Goal: Navigation & Orientation: Find specific page/section

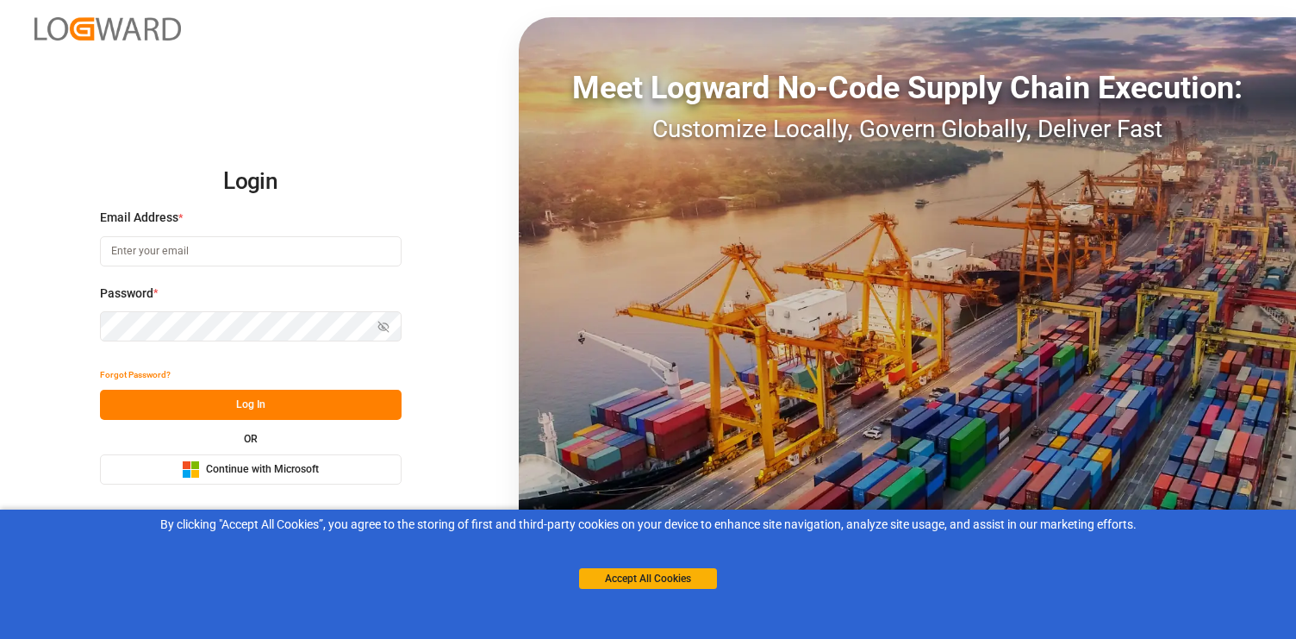
click at [302, 460] on div "Microsoft Logo Continue with Microsoft" at bounding box center [250, 469] width 137 height 18
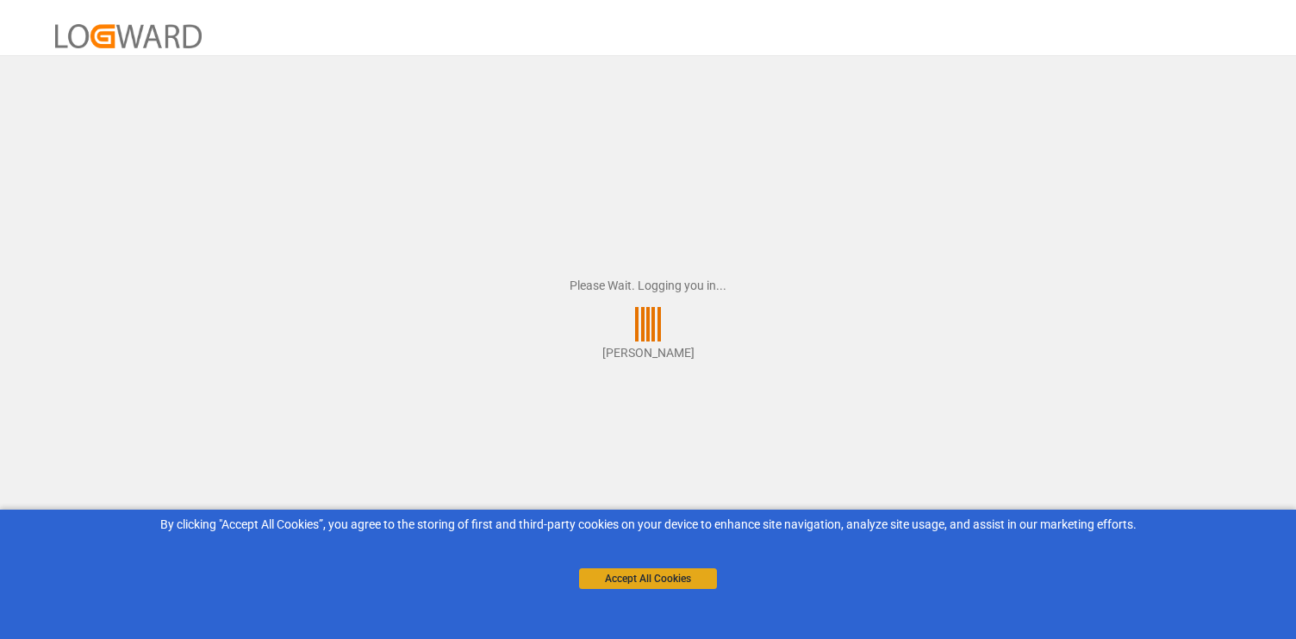
click at [616, 581] on button "Accept All Cookies" at bounding box center [648, 578] width 138 height 21
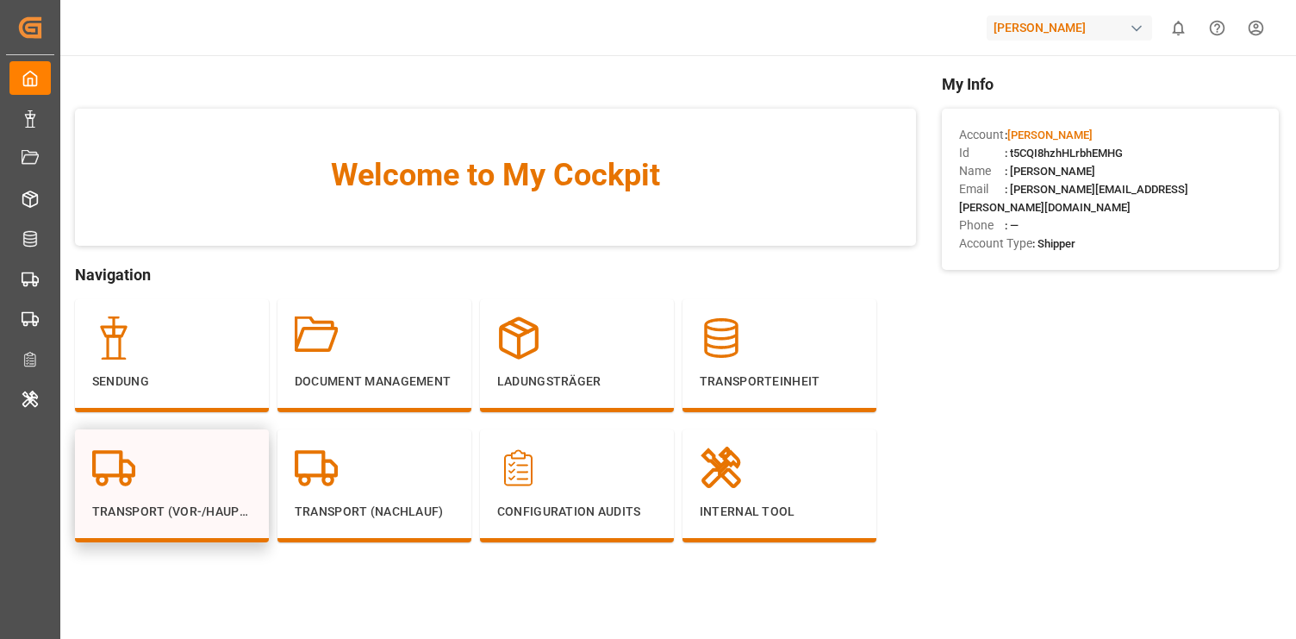
click at [195, 447] on div at bounding box center [171, 468] width 159 height 43
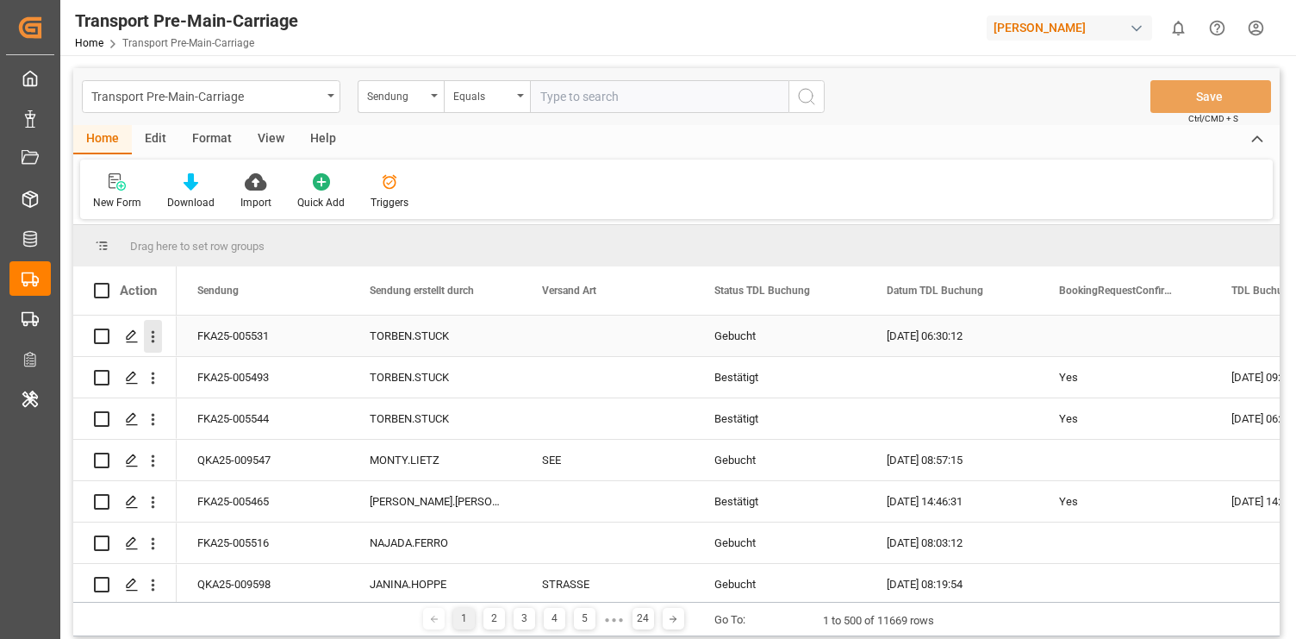
click at [151, 338] on icon "open menu" at bounding box center [153, 337] width 18 height 18
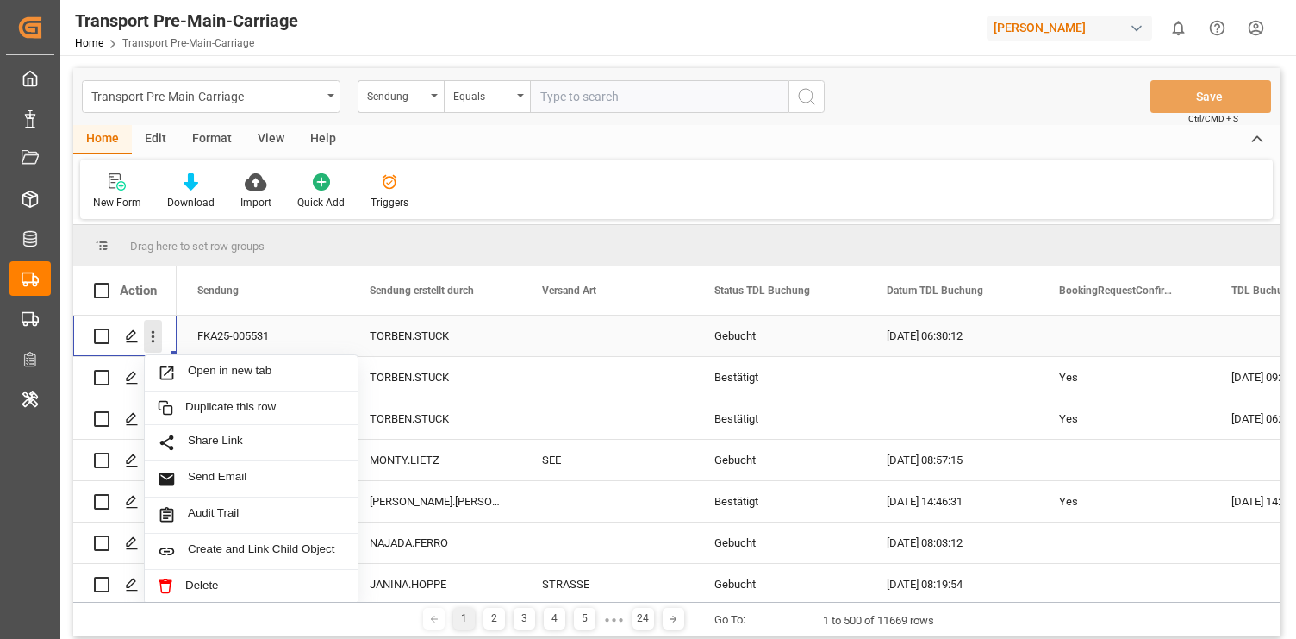
click at [151, 338] on icon "close menu" at bounding box center [153, 337] width 18 height 18
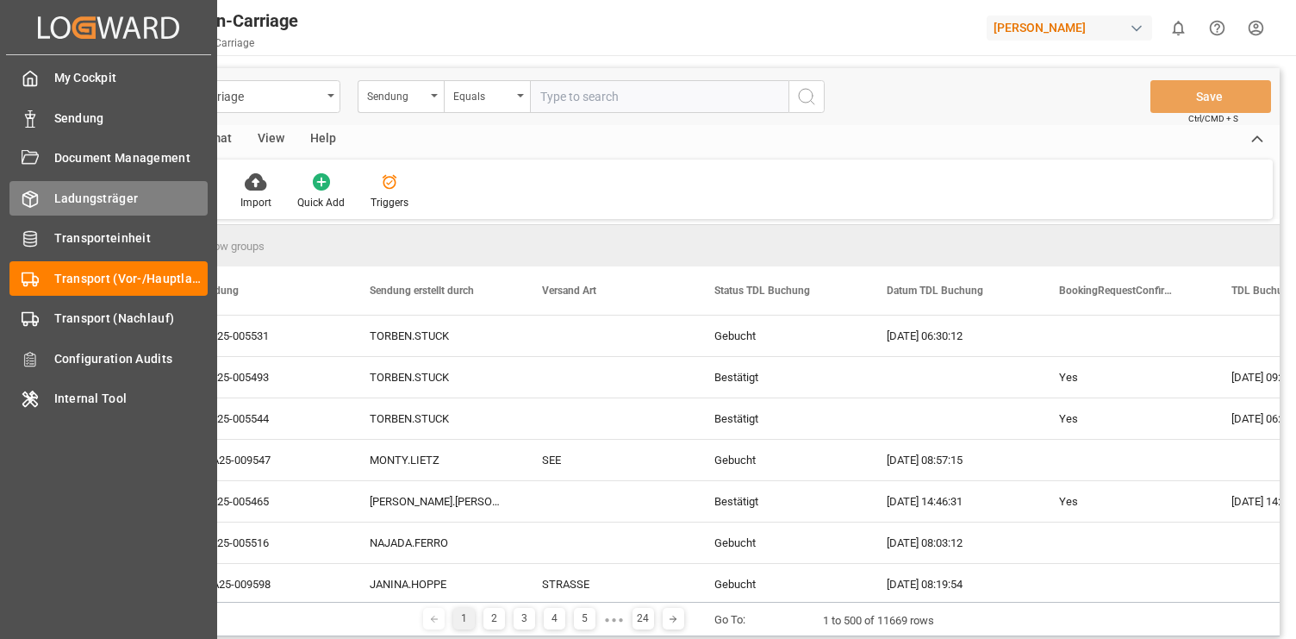
click at [68, 203] on span "Ladungsträger" at bounding box center [131, 199] width 154 height 18
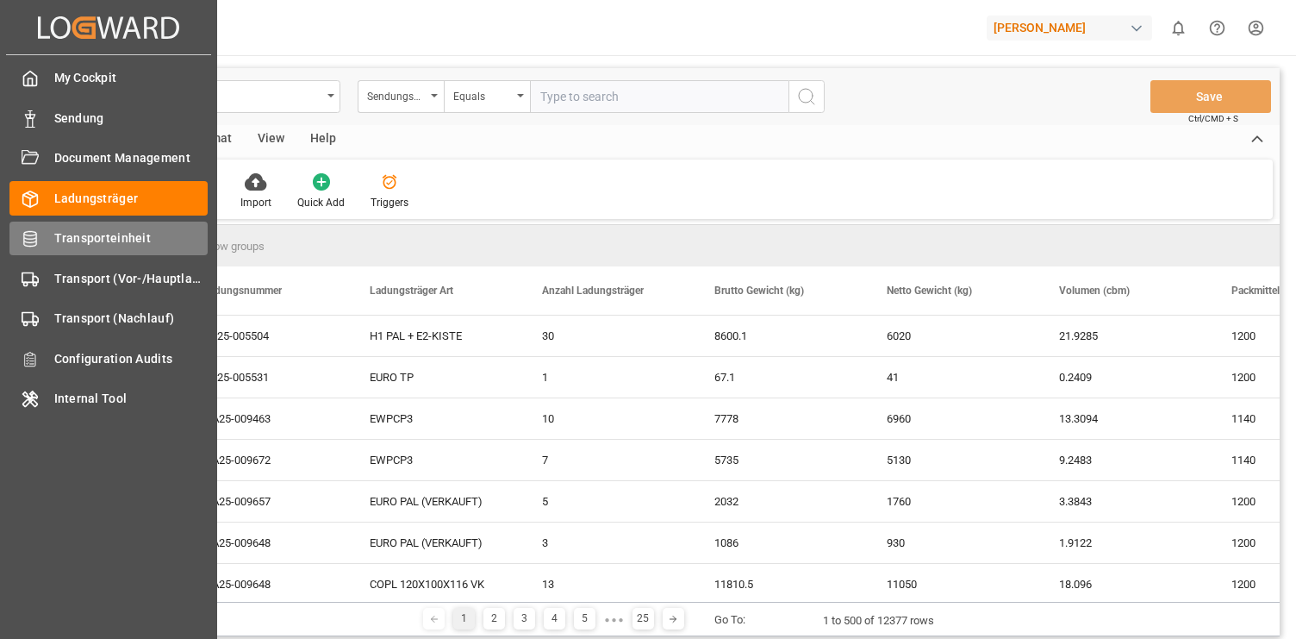
click at [79, 237] on span "Transporteinheit" at bounding box center [131, 238] width 154 height 18
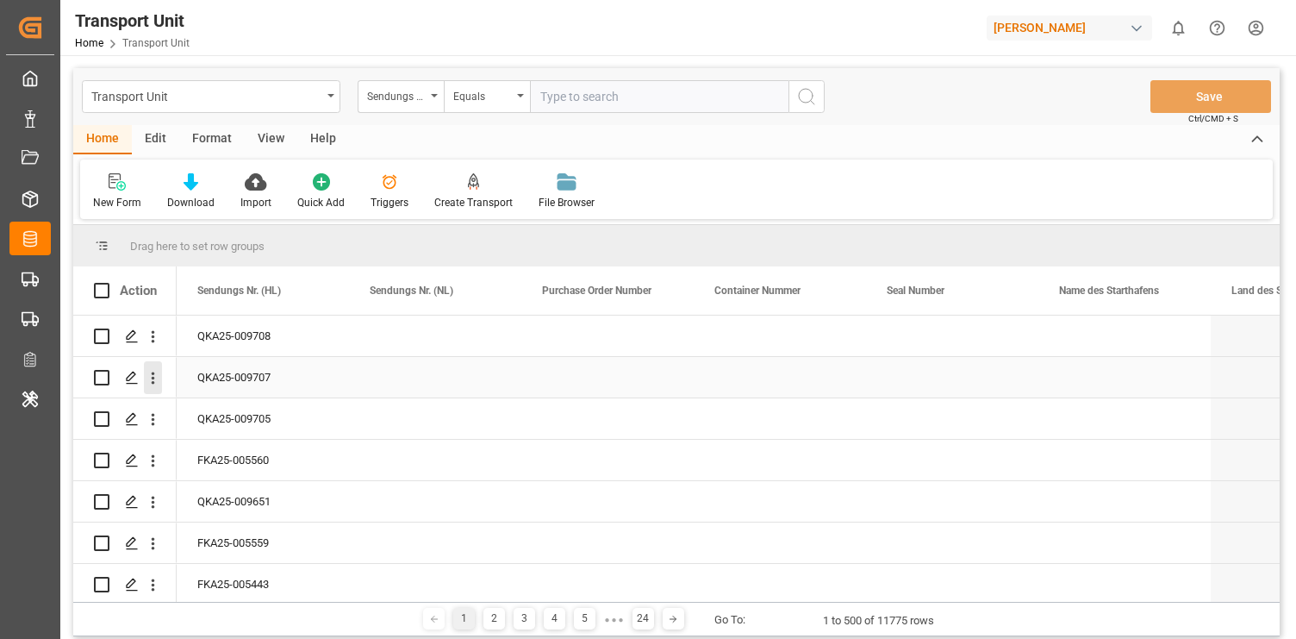
click at [150, 381] on icon "open menu" at bounding box center [153, 378] width 18 height 18
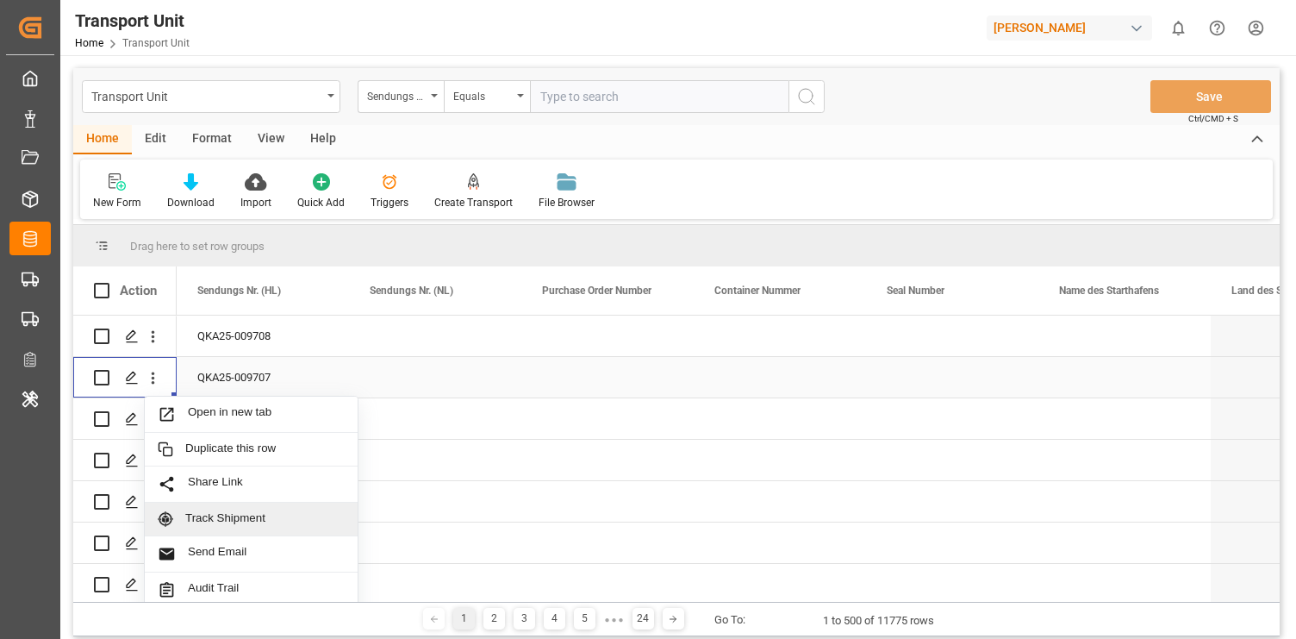
click at [212, 518] on span "Track Shipment" at bounding box center [264, 519] width 159 height 16
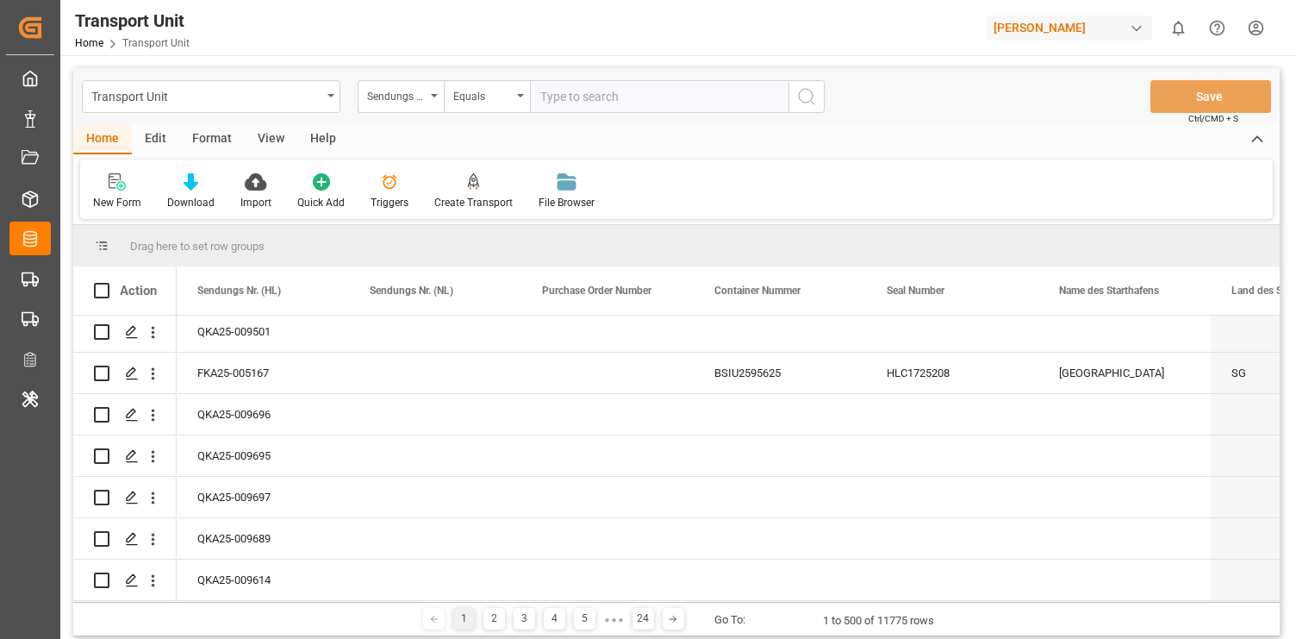
scroll to position [411, 0]
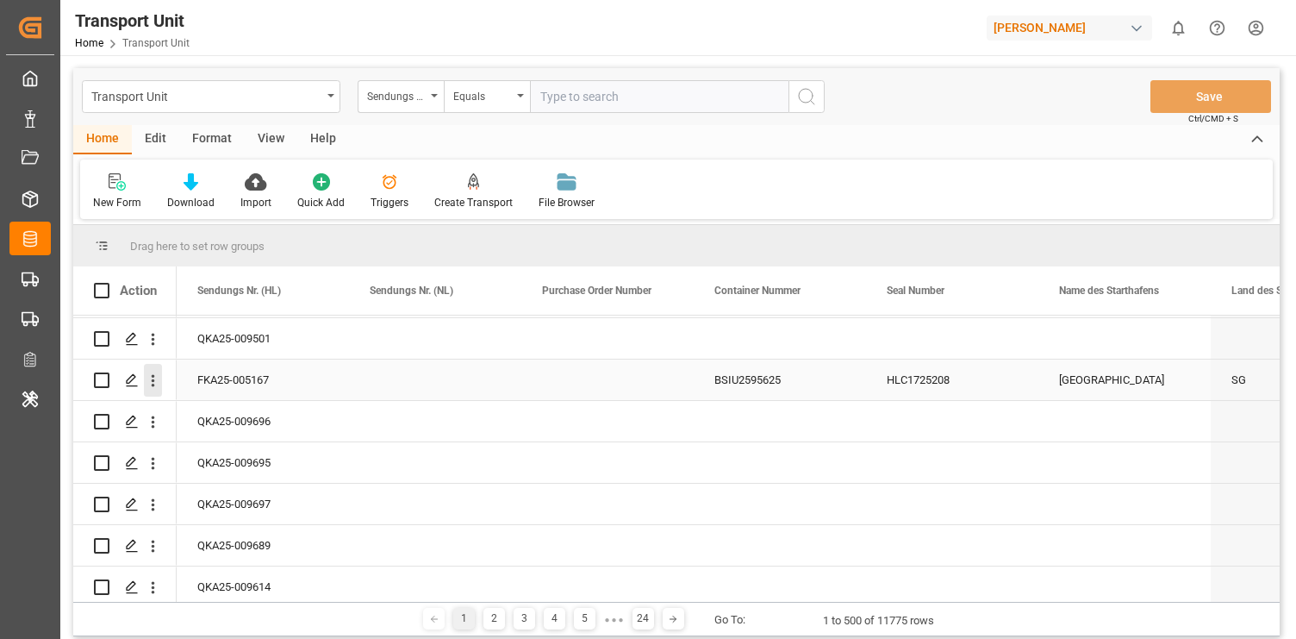
click at [151, 377] on icon "open menu" at bounding box center [153, 381] width 18 height 18
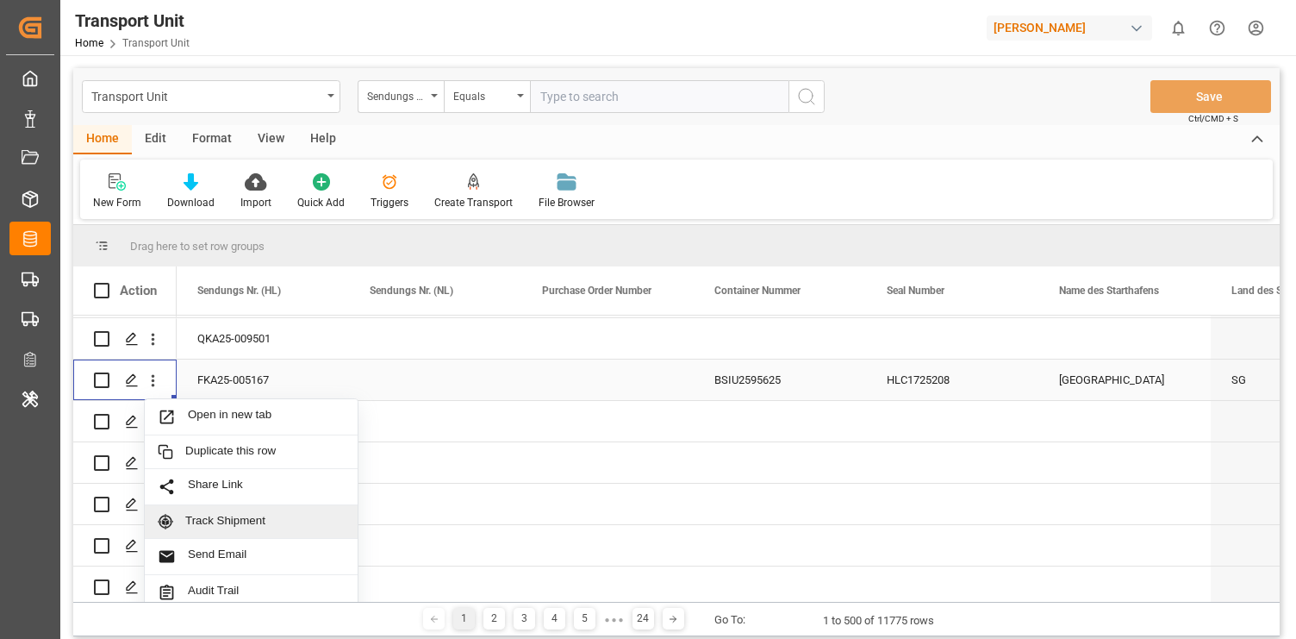
click at [214, 521] on span "Track Shipment" at bounding box center [264, 522] width 159 height 16
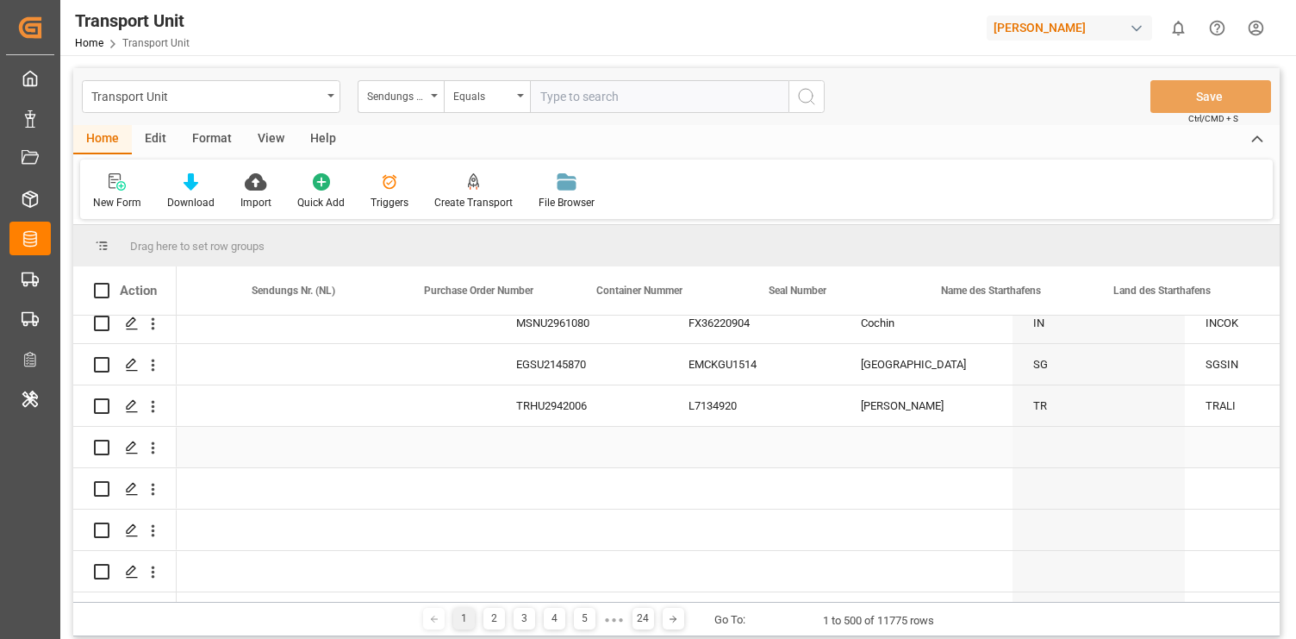
scroll to position [0, 0]
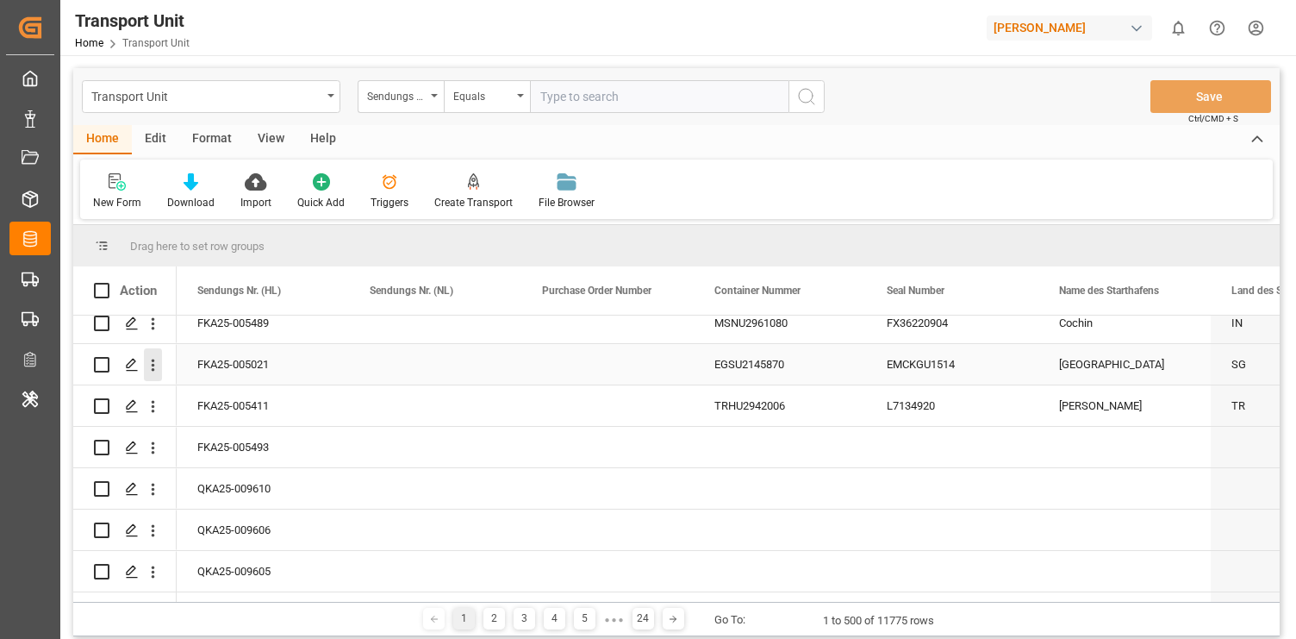
click at [153, 368] on icon "open menu" at bounding box center [153, 365] width 3 height 12
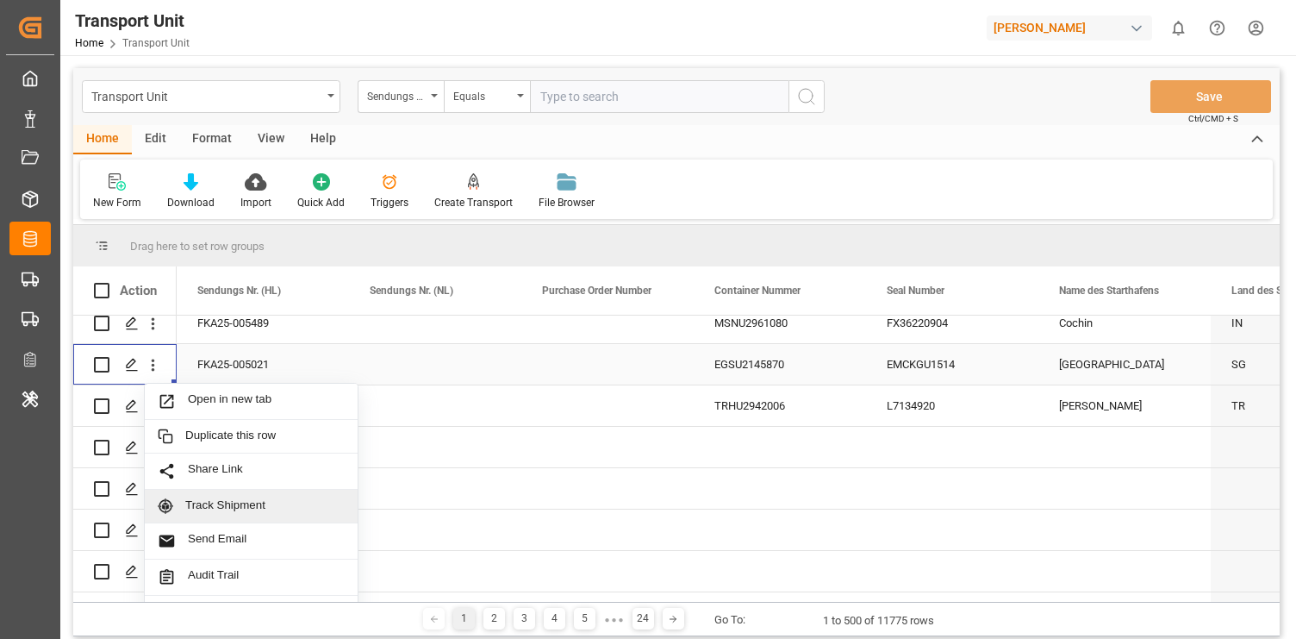
click at [232, 502] on span "Track Shipment" at bounding box center [264, 506] width 159 height 16
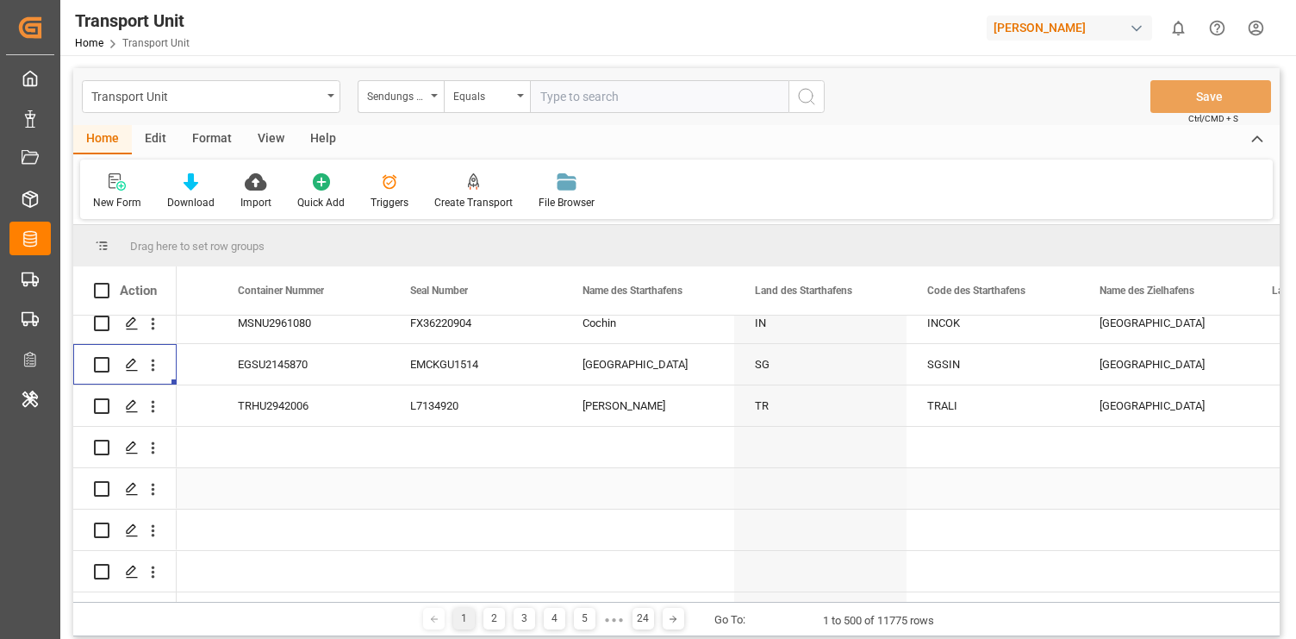
scroll to position [0, 733]
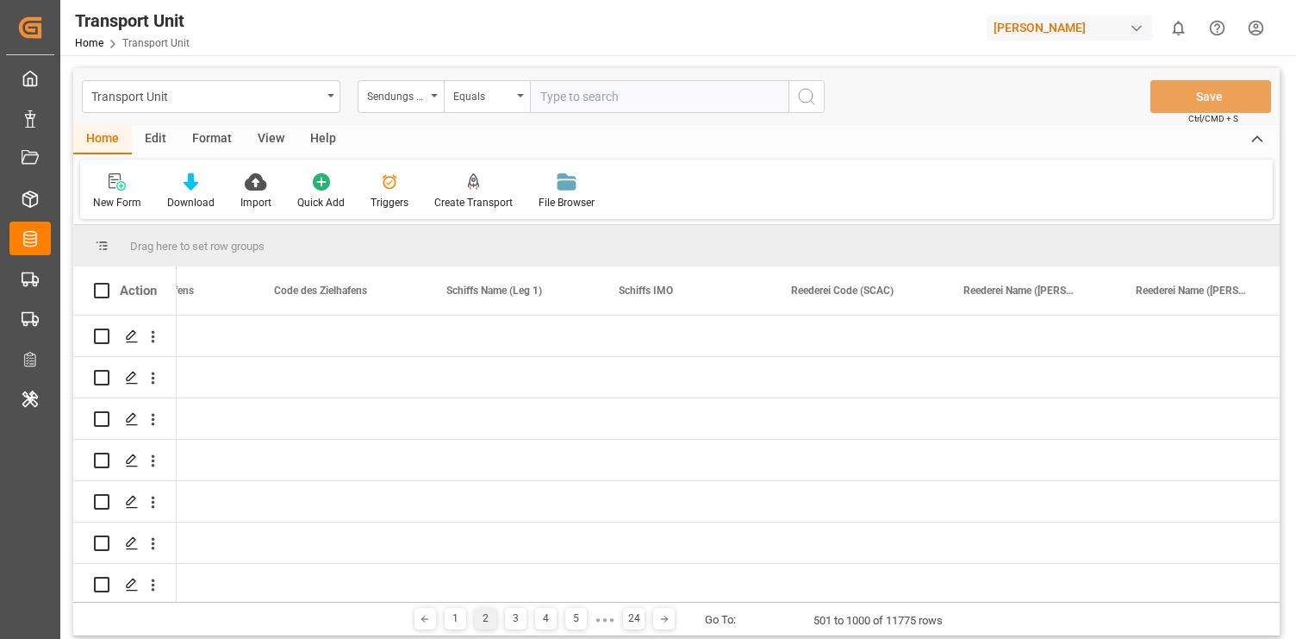
scroll to position [0, 1647]
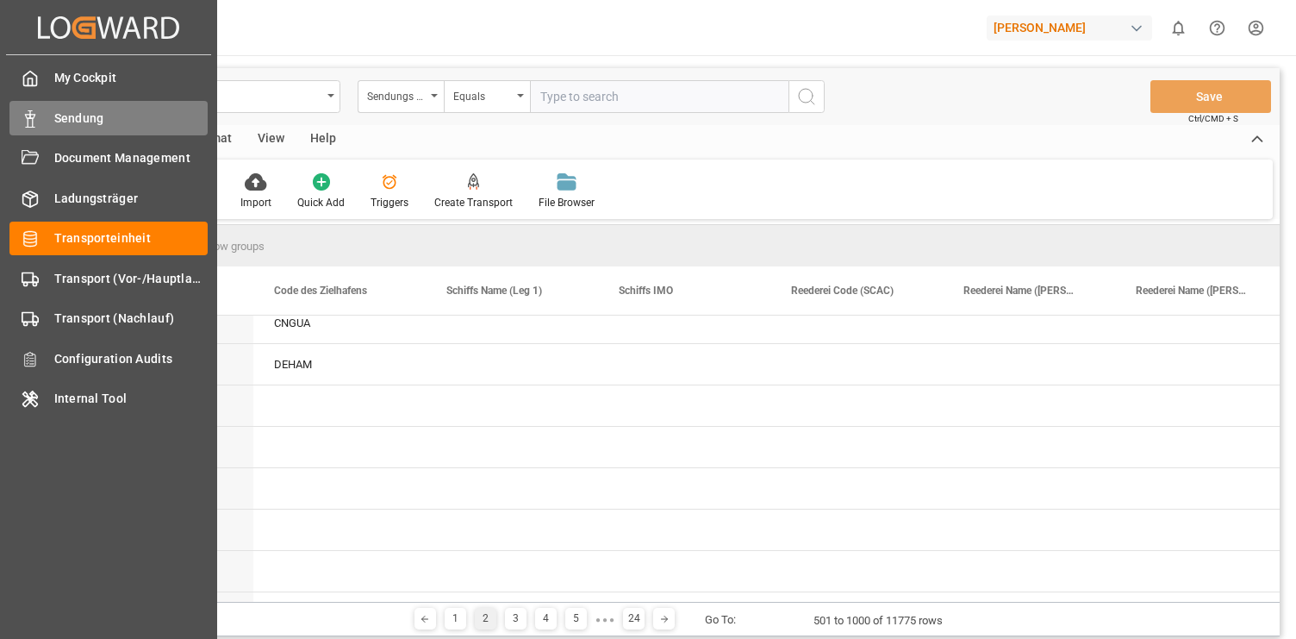
click at [83, 113] on span "Sendung" at bounding box center [131, 118] width 154 height 18
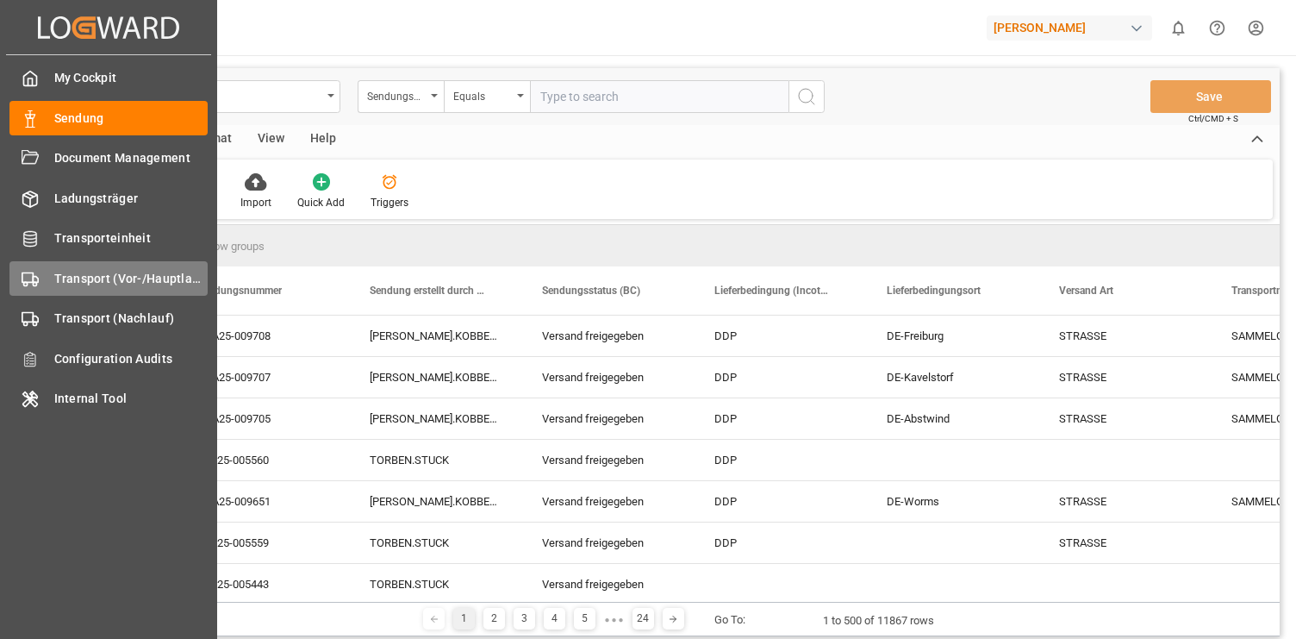
click at [66, 295] on div "Transport (Vor-/Hauptlauf) Transport (Vor-/Hauptlauf)" at bounding box center [108, 278] width 198 height 34
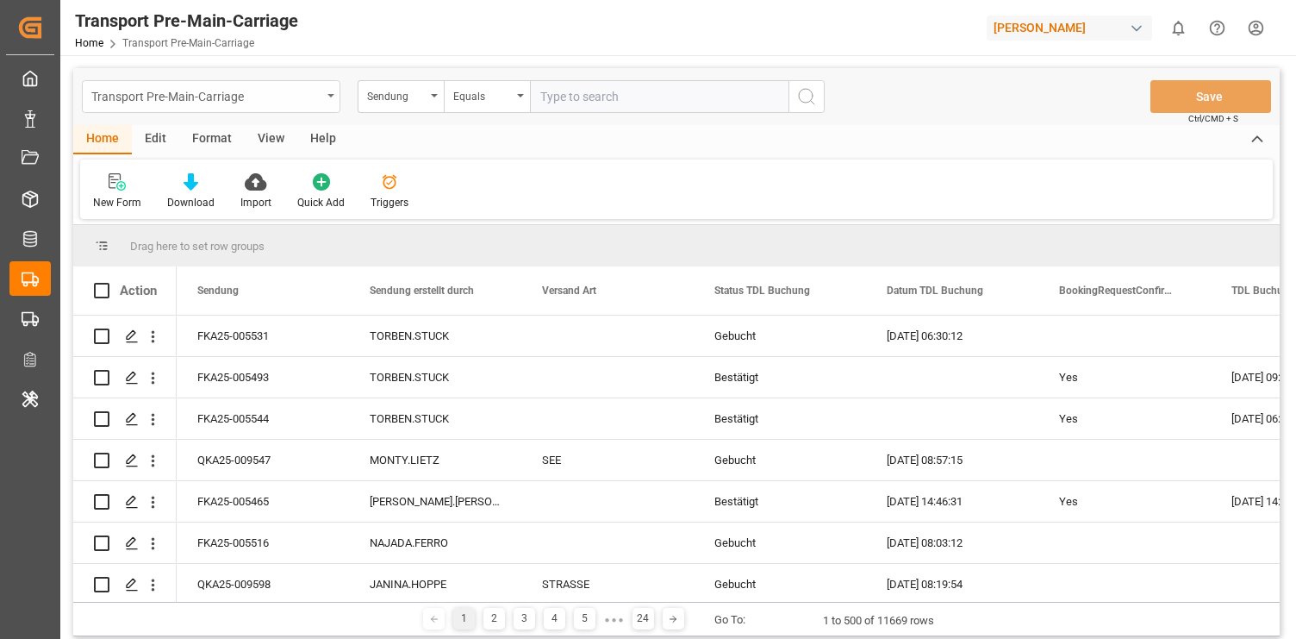
click at [329, 96] on icon "open menu" at bounding box center [331, 95] width 7 height 3
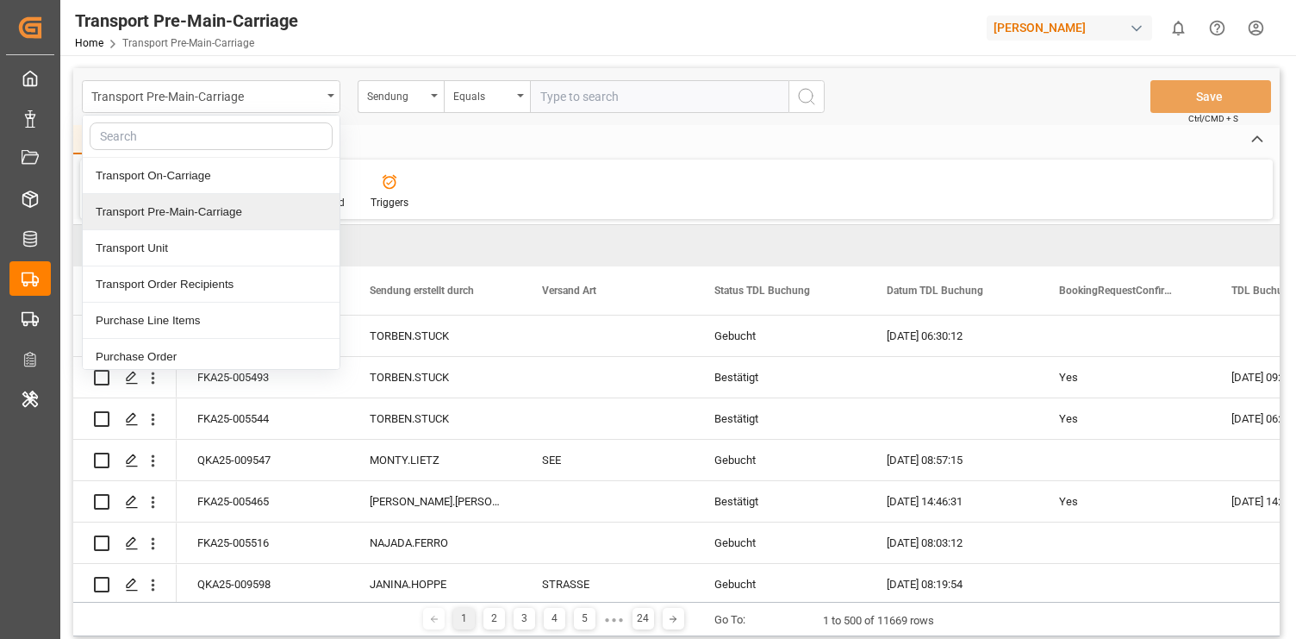
click at [537, 209] on div "New Form Download Import Quick Add Triggers" at bounding box center [676, 188] width 1193 height 59
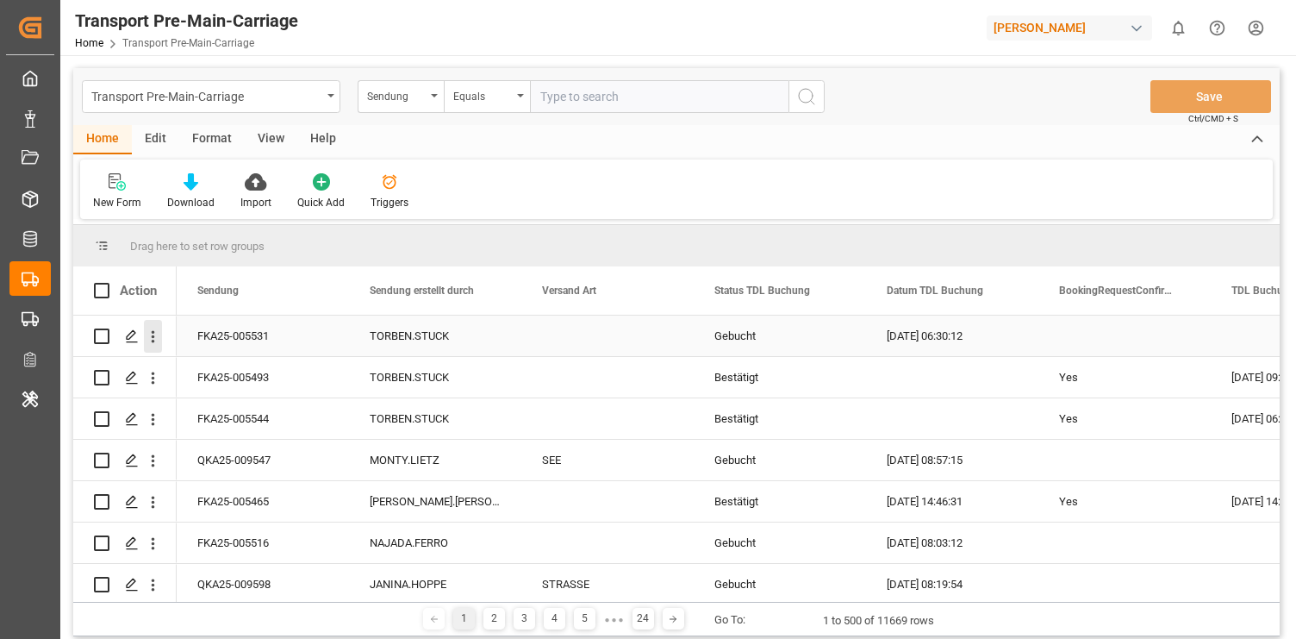
click at [148, 334] on icon "open menu" at bounding box center [153, 337] width 18 height 18
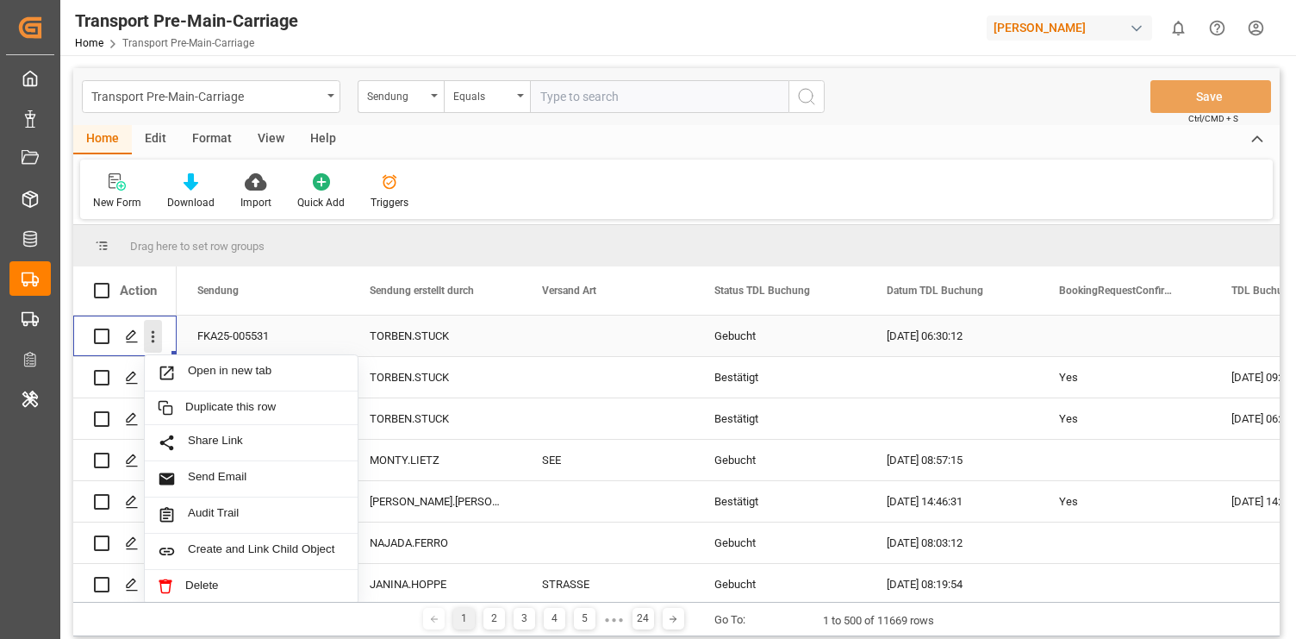
click at [148, 334] on icon "close menu" at bounding box center [153, 337] width 18 height 18
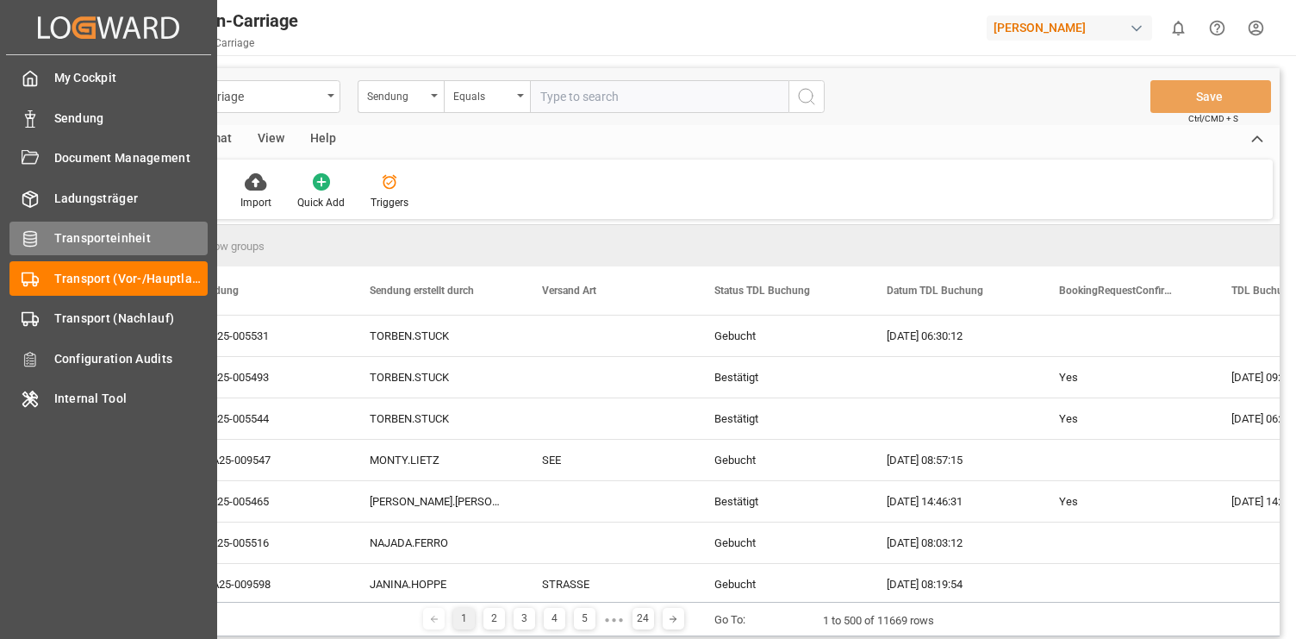
click at [26, 228] on div "Transporteinheit Transporteinheit" at bounding box center [108, 239] width 198 height 34
